Goal: Find specific page/section: Find specific page/section

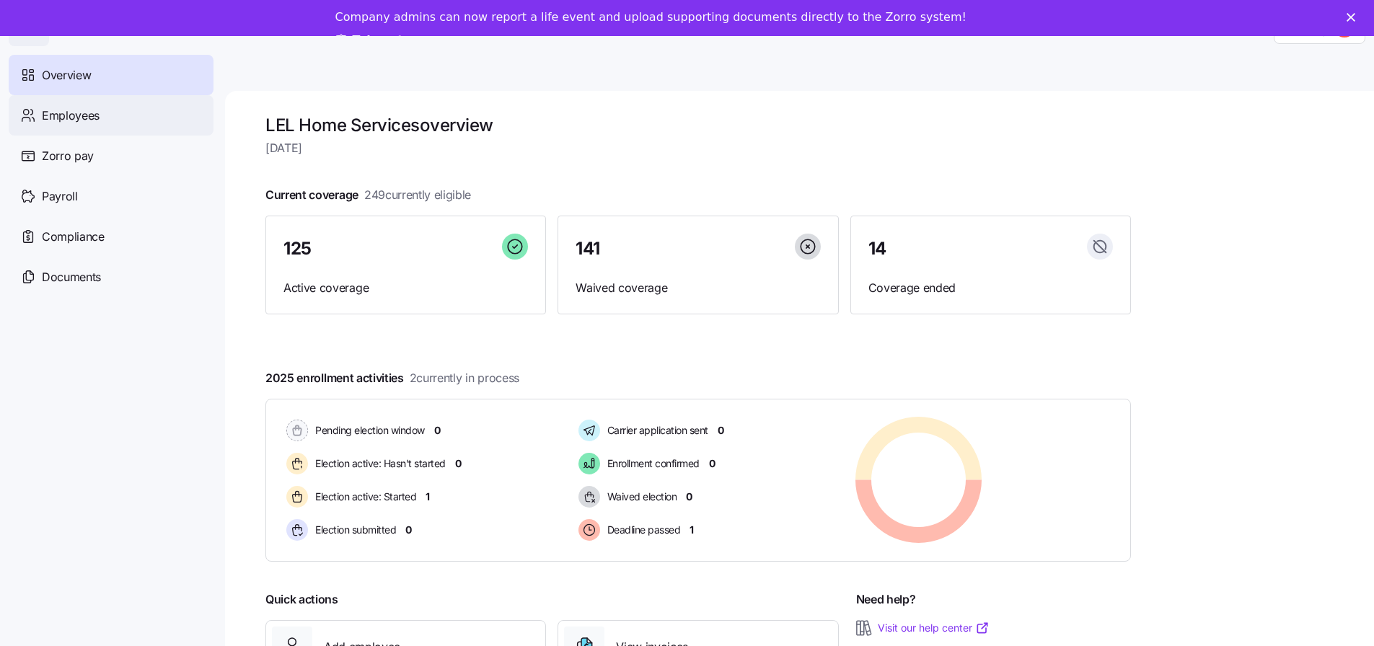
click at [68, 121] on span "Employees" at bounding box center [71, 116] width 58 height 18
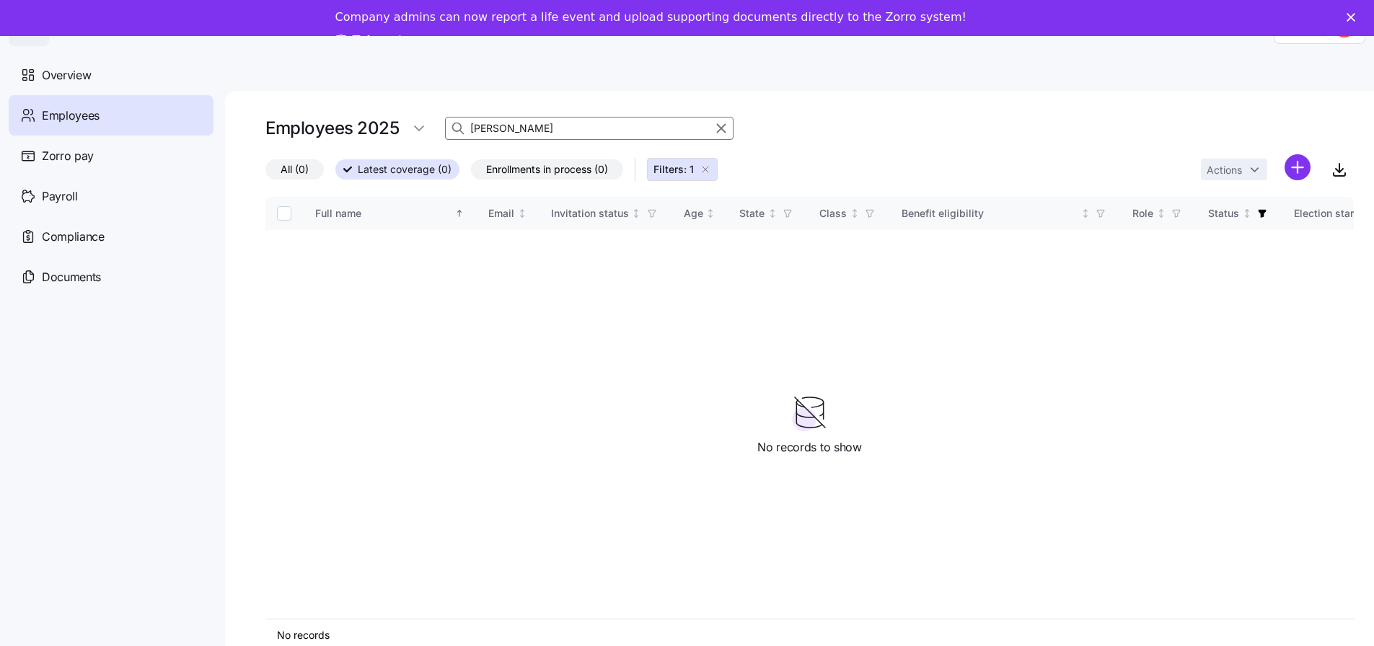
drag, startPoint x: 533, startPoint y: 128, endPoint x: 326, endPoint y: 120, distance: 207.2
click at [331, 120] on div "Employees 2025 [PERSON_NAME]" at bounding box center [809, 128] width 1088 height 29
type input "S"
click at [641, 130] on input "Diamond" at bounding box center [589, 128] width 289 height 23
click at [1355, 18] on polygon "Close" at bounding box center [1351, 17] width 9 height 9
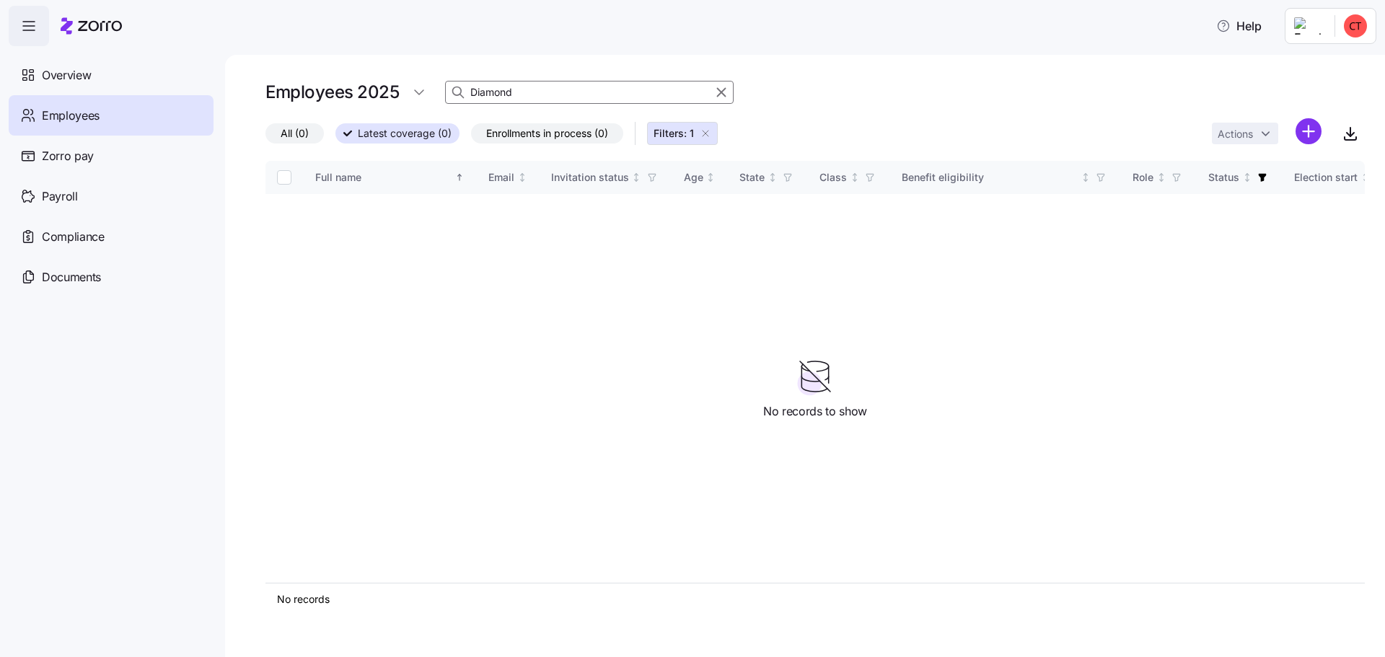
click at [539, 97] on input "Diamond" at bounding box center [589, 92] width 289 height 23
drag, startPoint x: 539, startPoint y: 97, endPoint x: 286, endPoint y: 91, distance: 253.3
click at [288, 90] on div "Employees 2025 Diamond" at bounding box center [814, 92] width 1099 height 29
type input "[PERSON_NAME]"
